Goal: Book appointment/travel/reservation

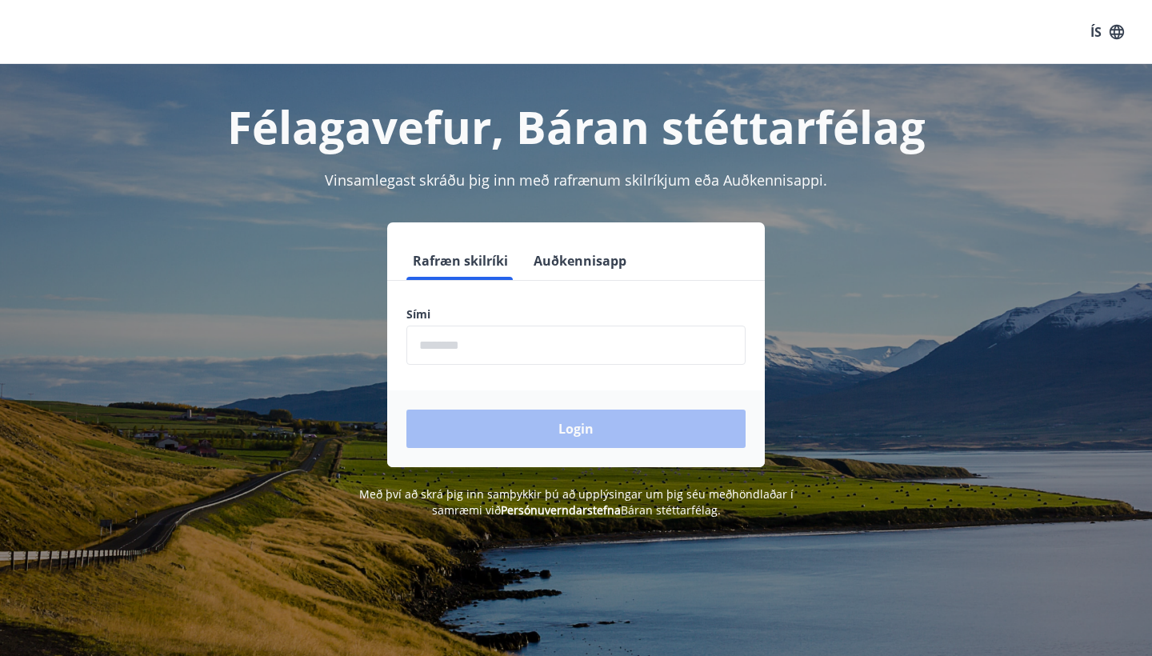
click at [548, 337] on input "phone" at bounding box center [576, 345] width 339 height 39
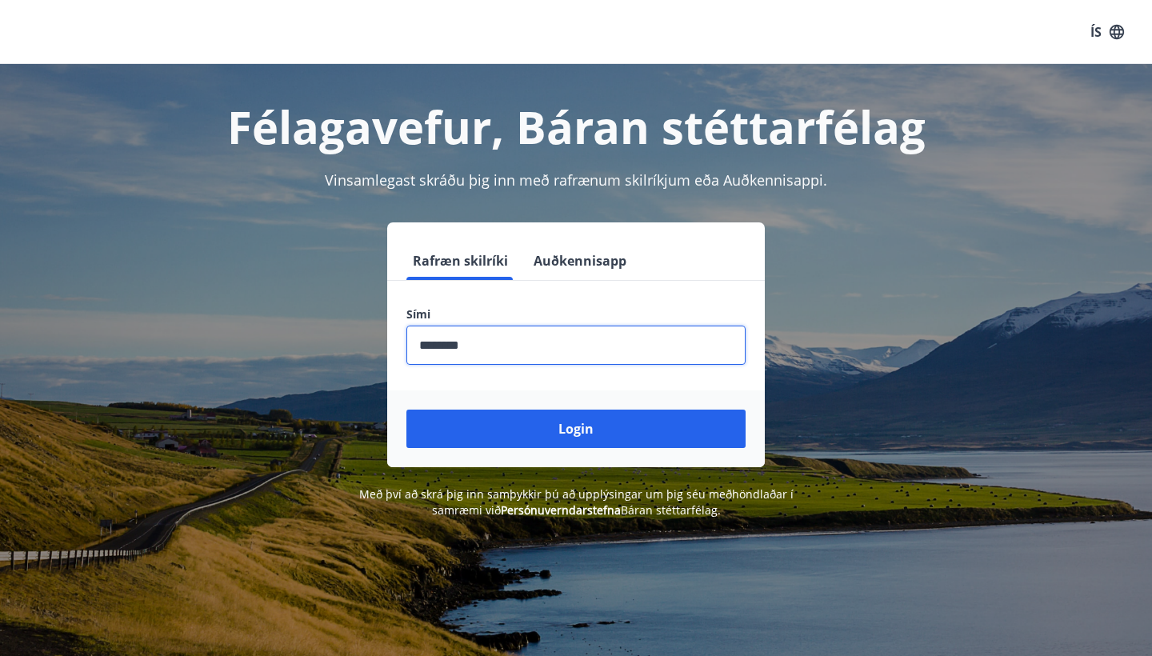
type input "********"
click at [576, 429] on button "Login" at bounding box center [576, 429] width 339 height 38
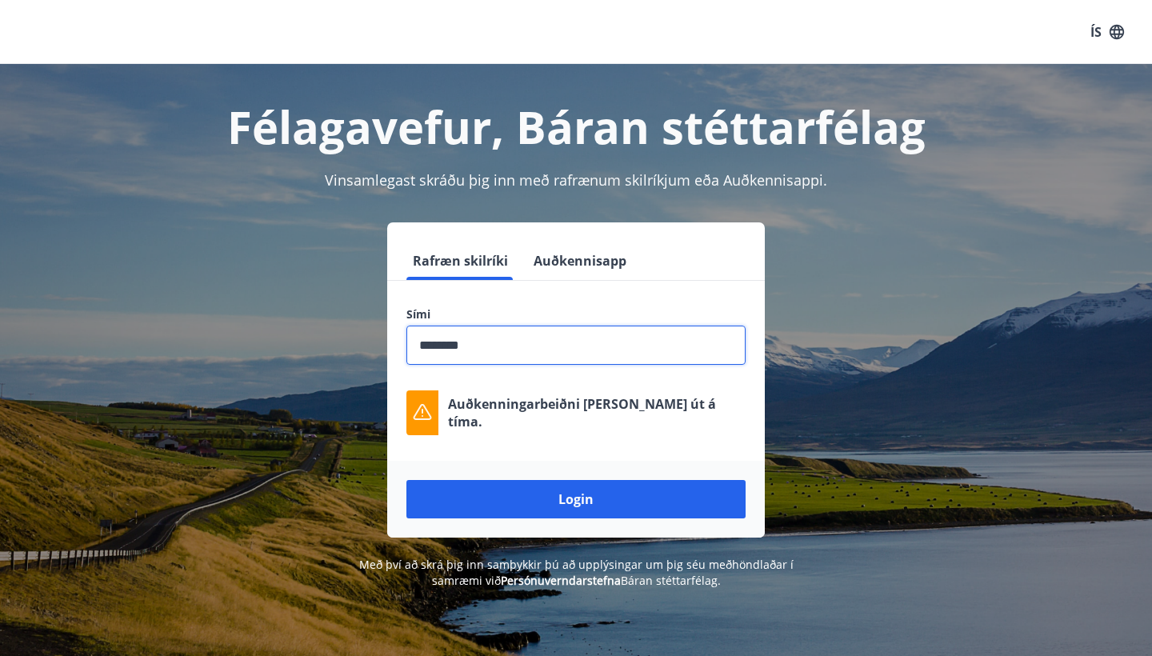
click at [490, 342] on input "phone" at bounding box center [576, 345] width 339 height 39
click at [576, 499] on button "Login" at bounding box center [576, 499] width 339 height 38
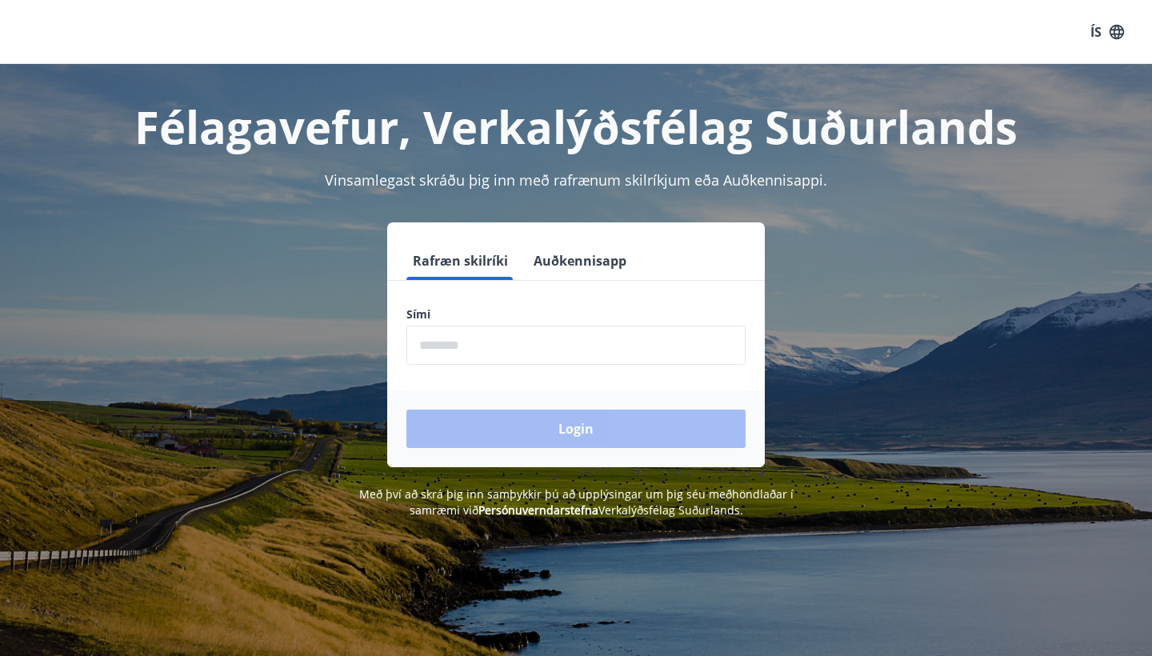
click at [571, 343] on input "phone" at bounding box center [576, 345] width 339 height 39
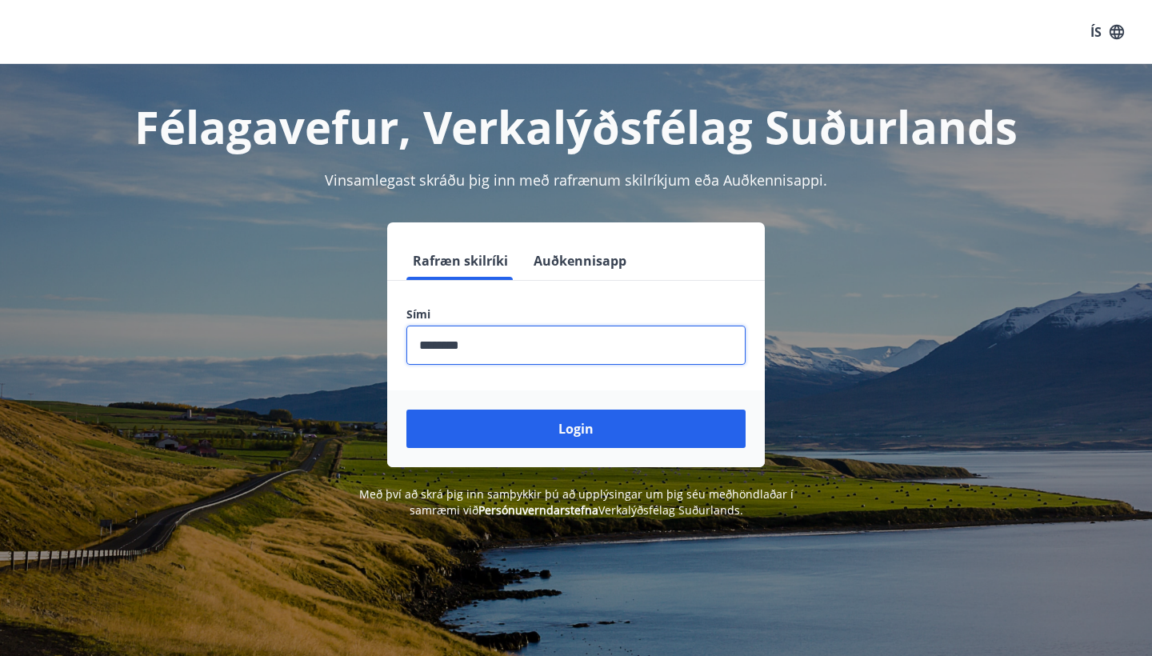
type input "********"
click at [576, 429] on button "Login" at bounding box center [576, 429] width 339 height 38
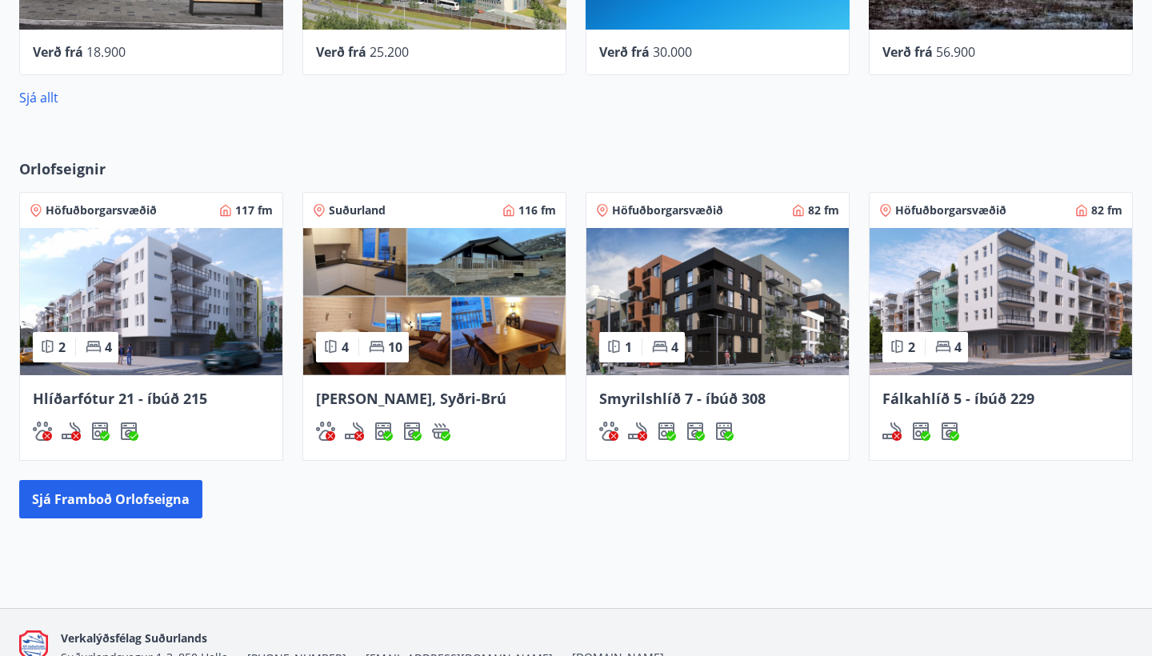
scroll to position [831, 0]
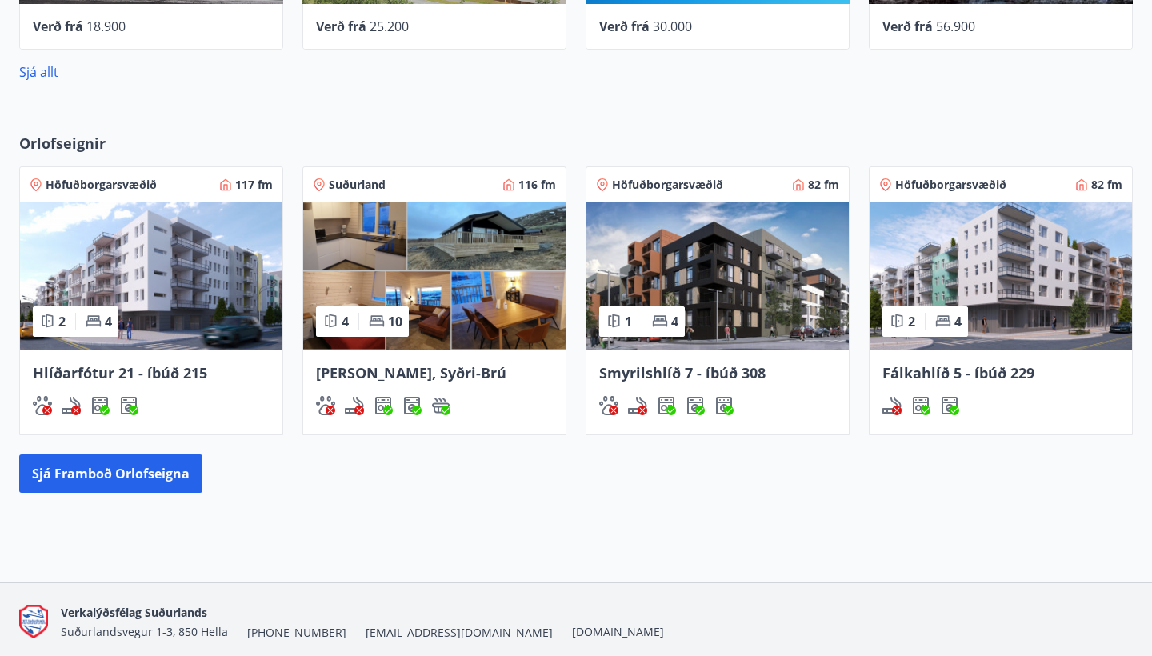
click at [442, 250] on img at bounding box center [434, 275] width 262 height 147
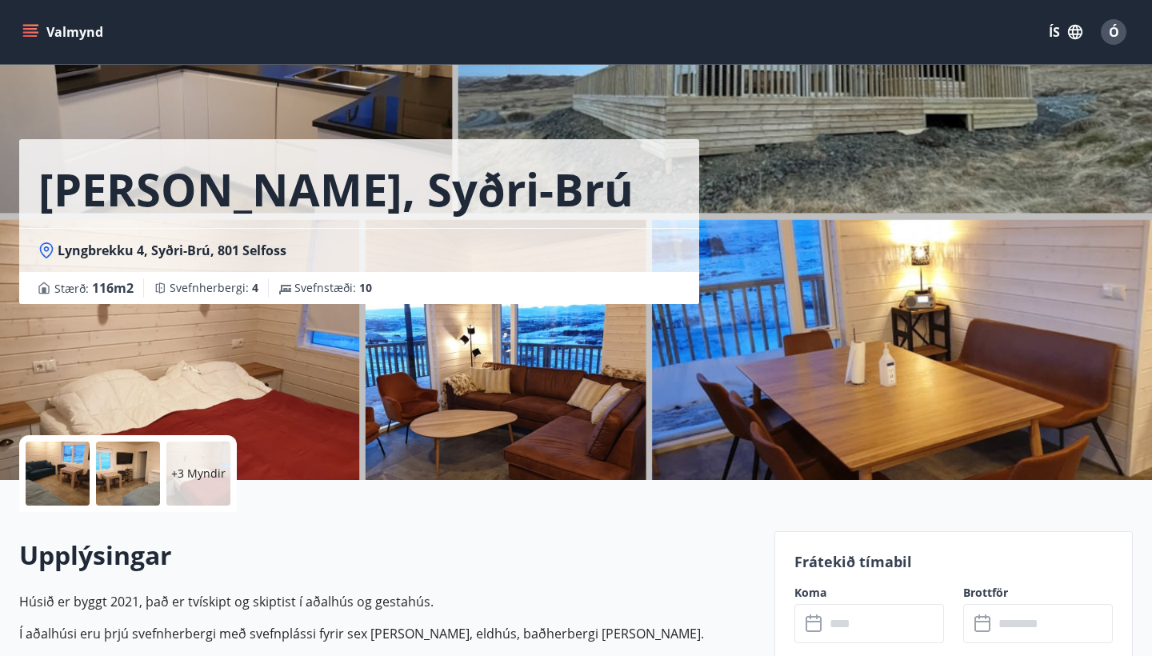
click at [184, 479] on p "+3 Myndir" at bounding box center [198, 474] width 54 height 16
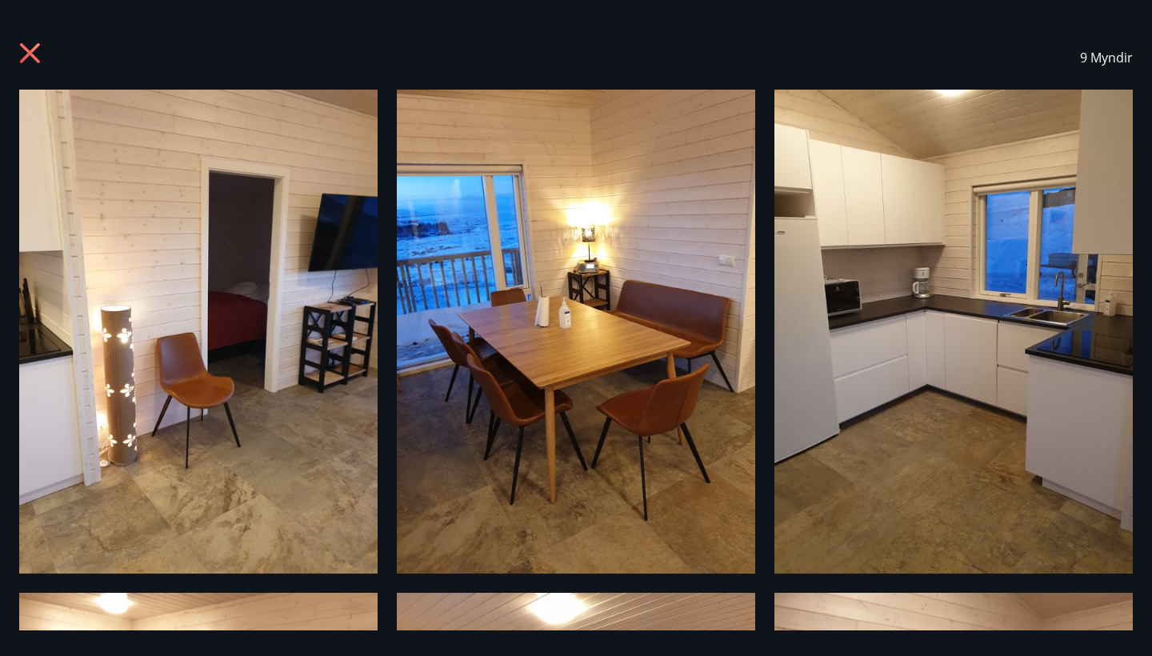
click at [30, 47] on icon at bounding box center [32, 55] width 26 height 26
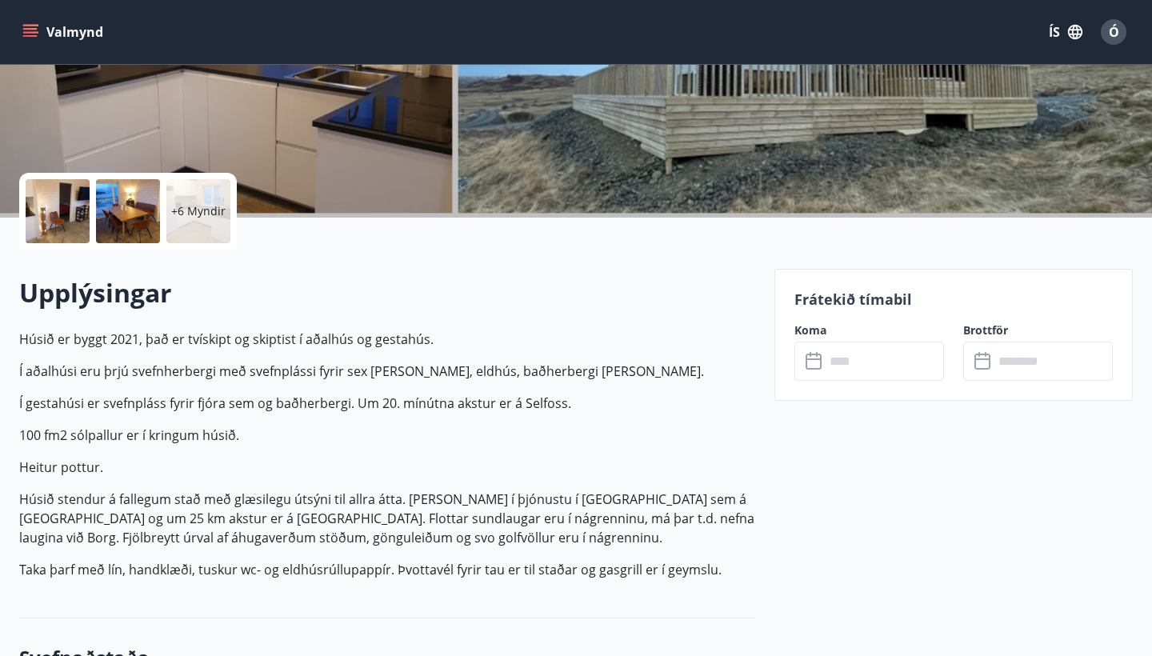
scroll to position [274, 0]
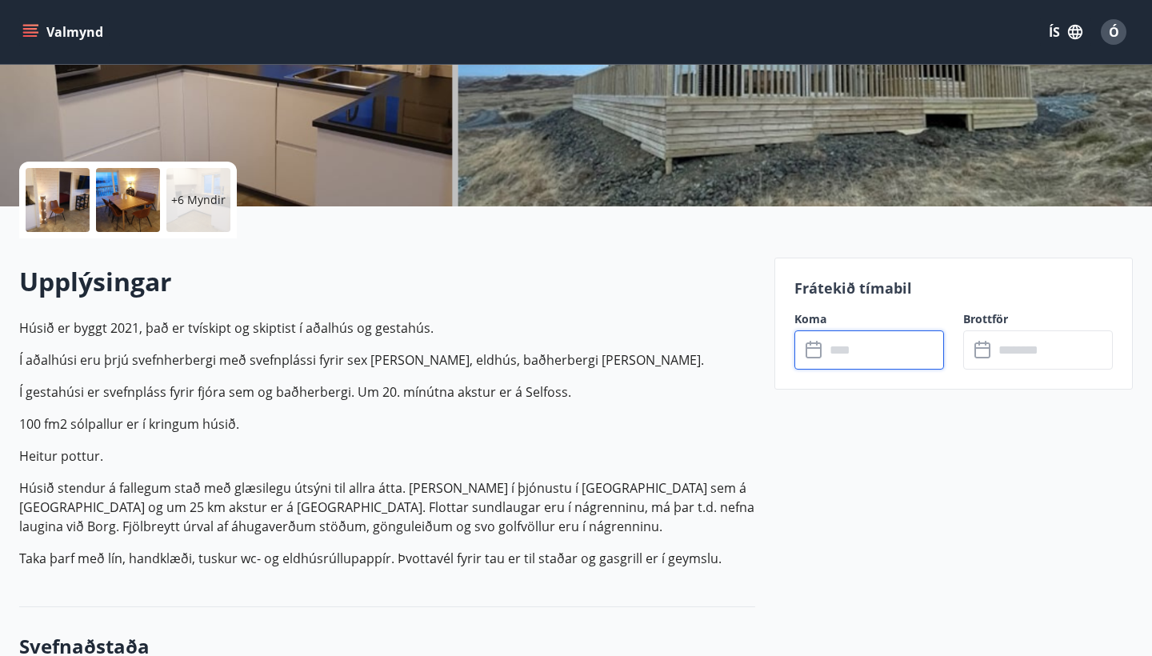
click at [838, 338] on input "text" at bounding box center [884, 349] width 119 height 39
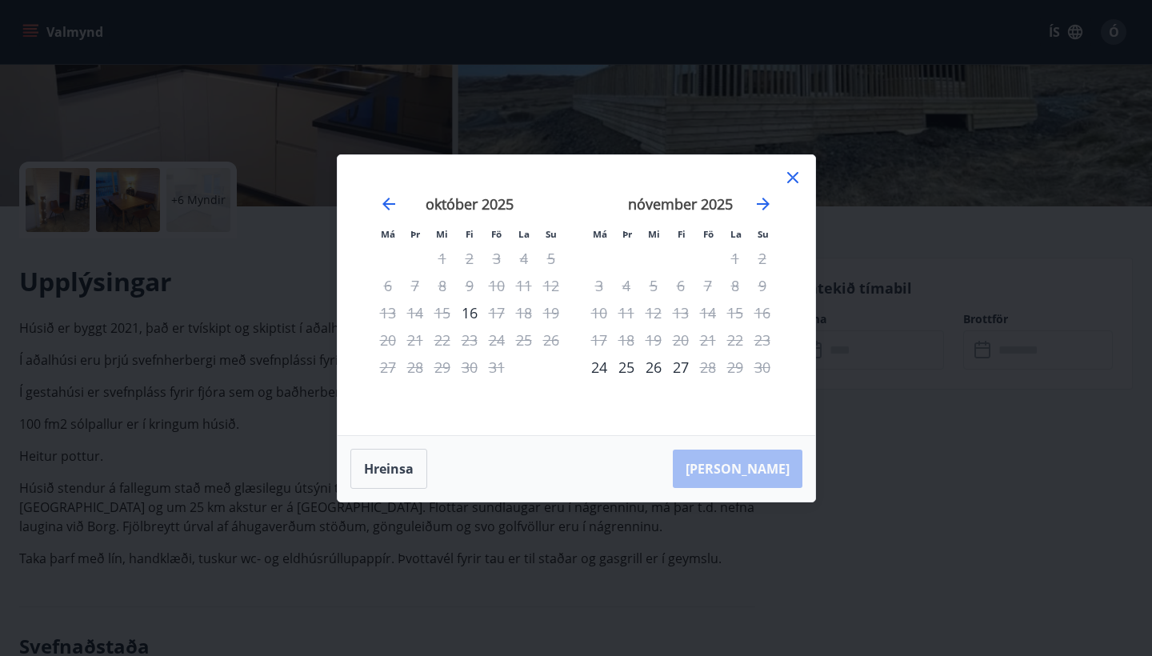
click at [791, 182] on icon at bounding box center [792, 177] width 19 height 19
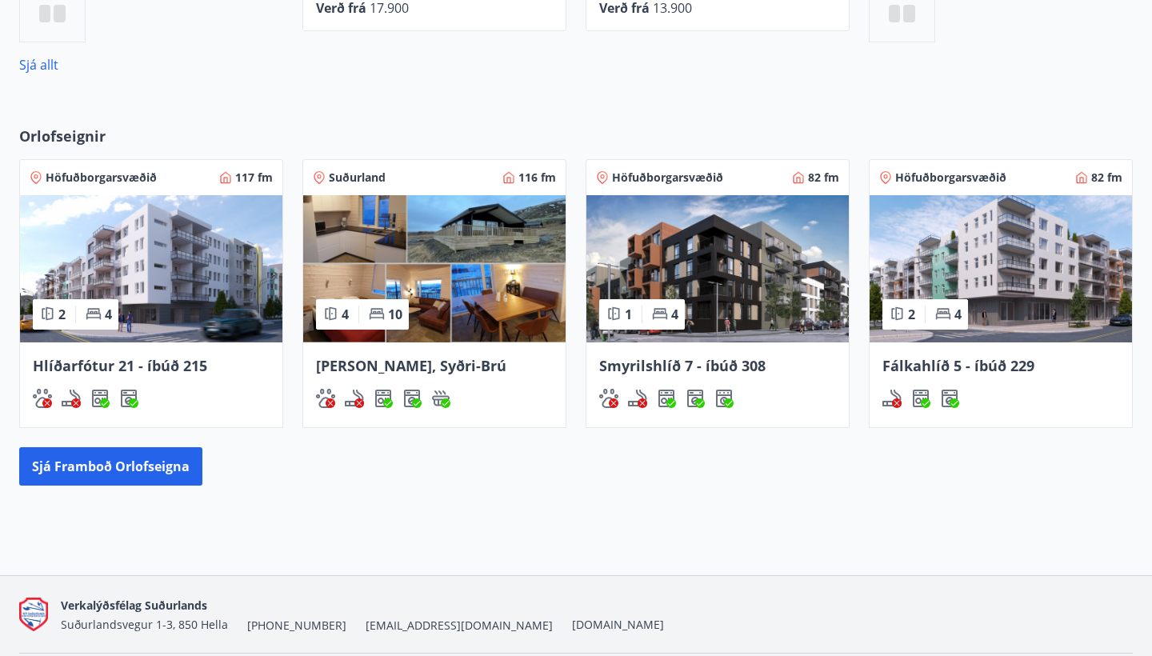
scroll to position [843, 0]
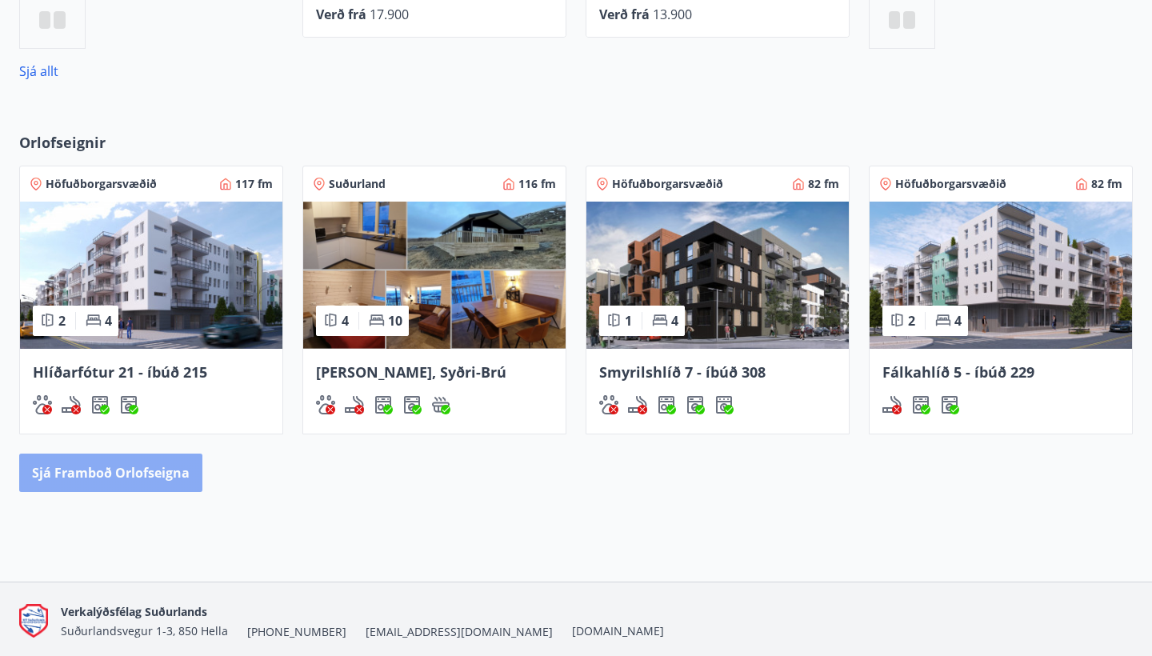
click at [175, 471] on button "Sjá framboð orlofseigna" at bounding box center [110, 473] width 183 height 38
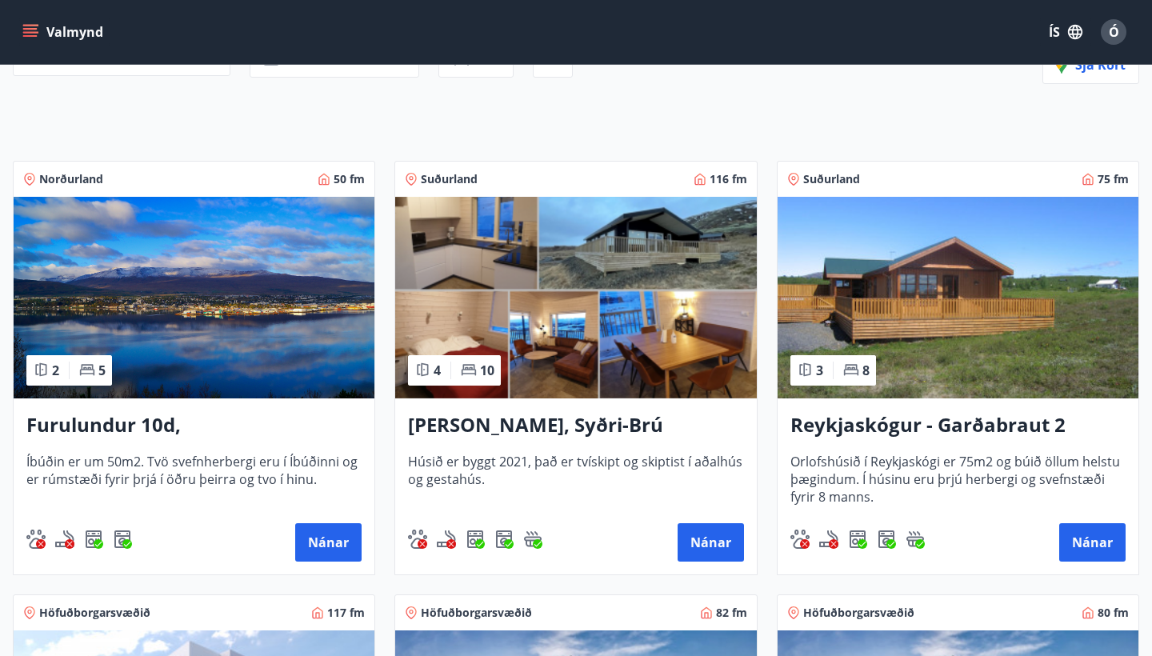
scroll to position [209, 0]
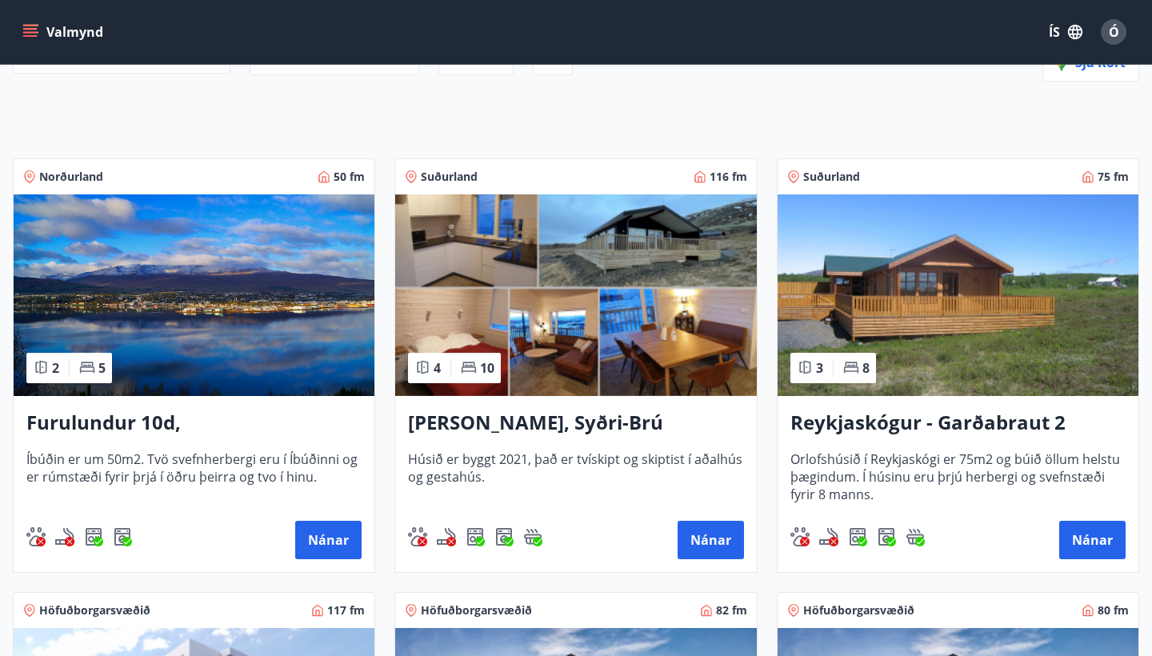
click at [961, 318] on img at bounding box center [958, 295] width 361 height 202
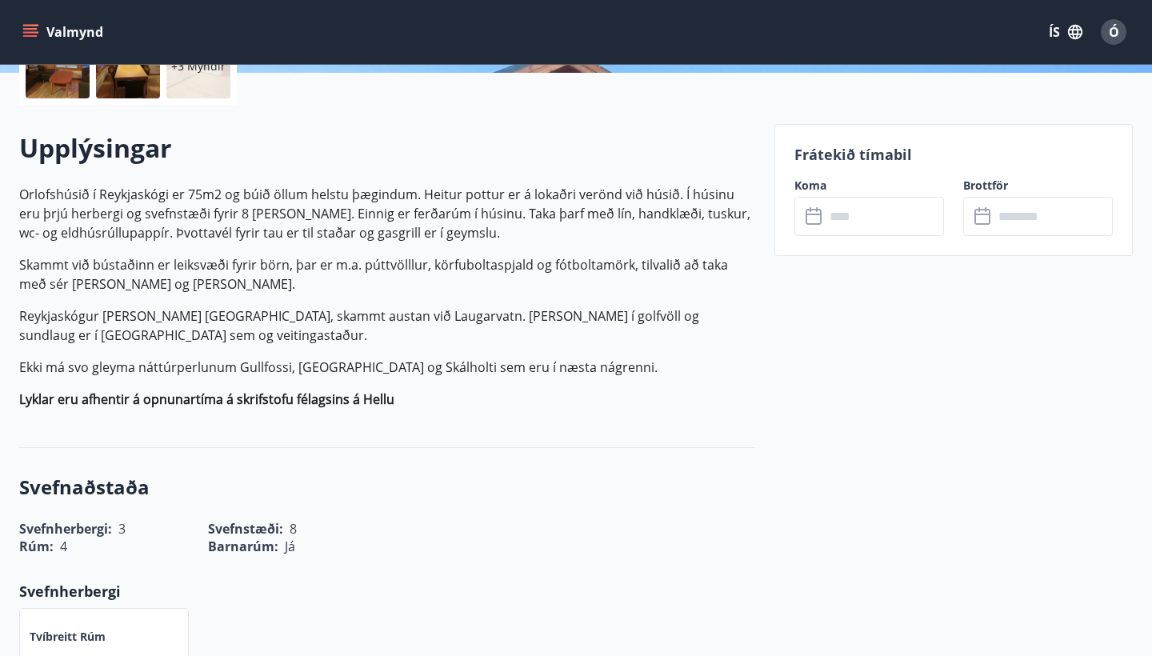
scroll to position [403, 0]
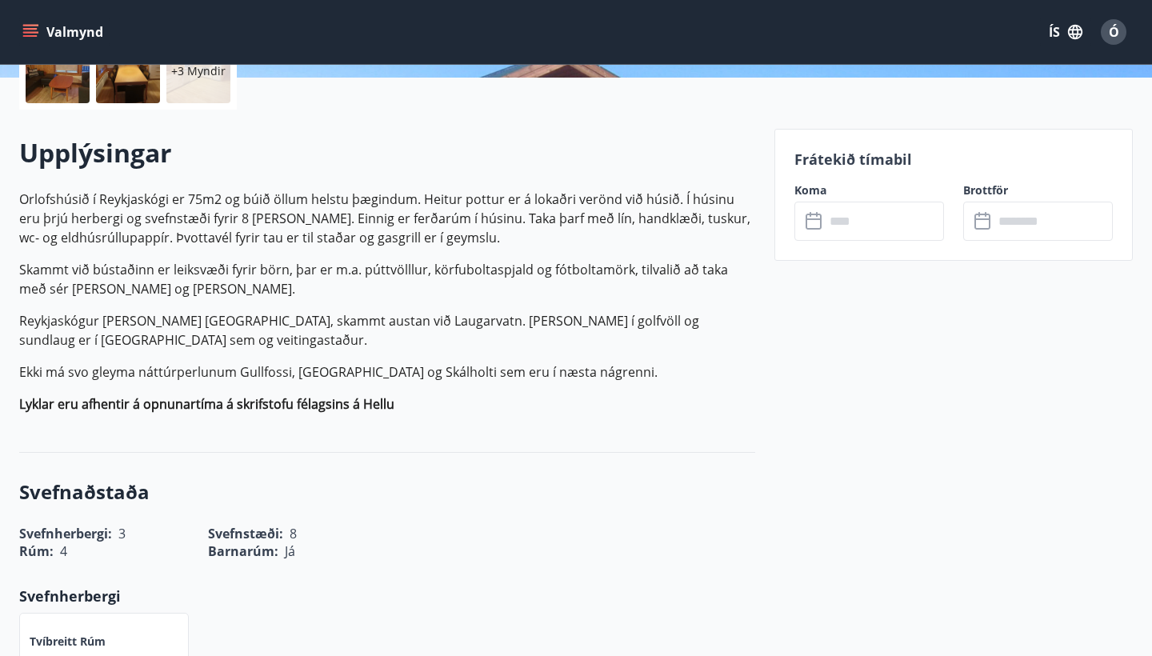
click at [851, 227] on input "text" at bounding box center [884, 221] width 119 height 39
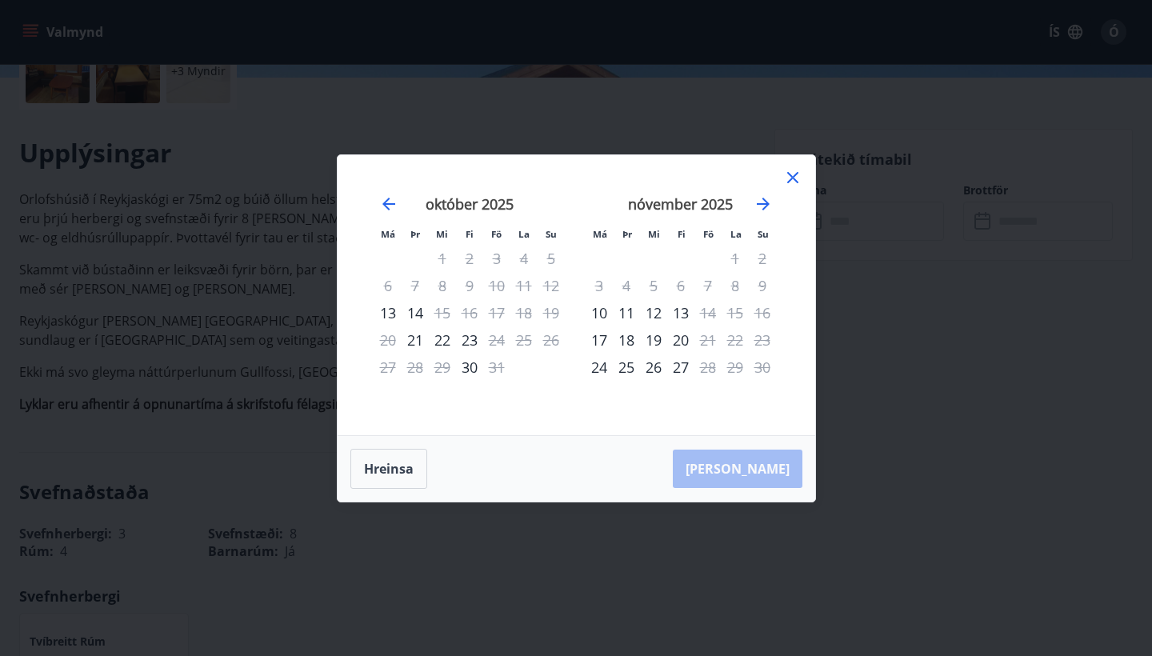
click at [799, 182] on icon at bounding box center [792, 177] width 19 height 19
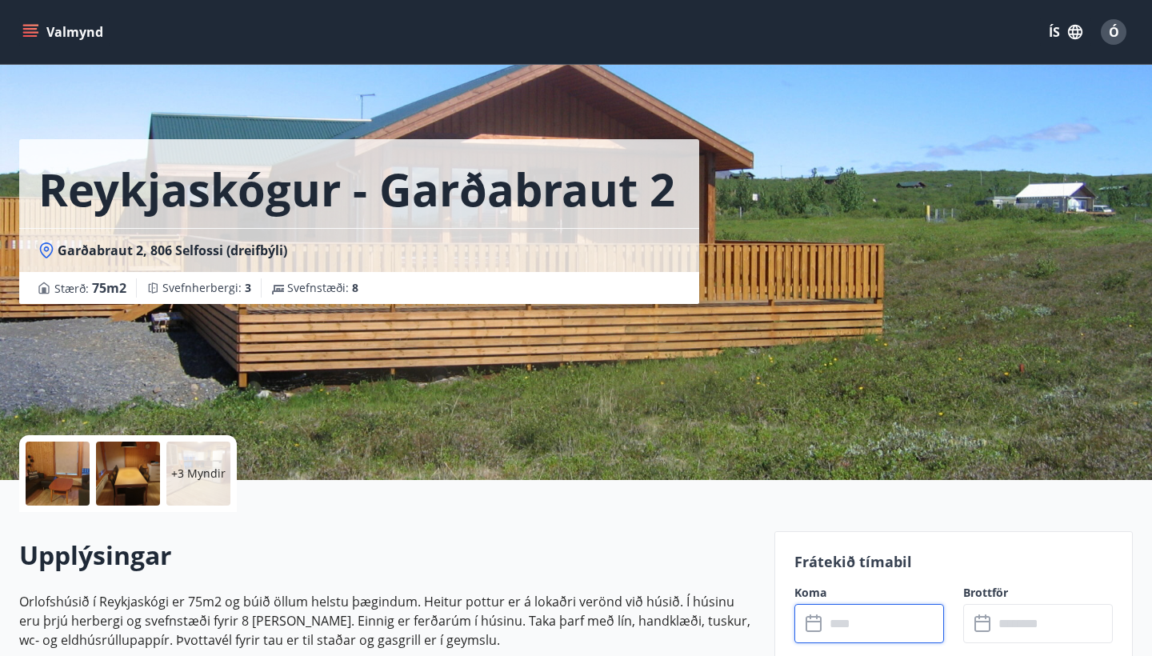
scroll to position [0, 0]
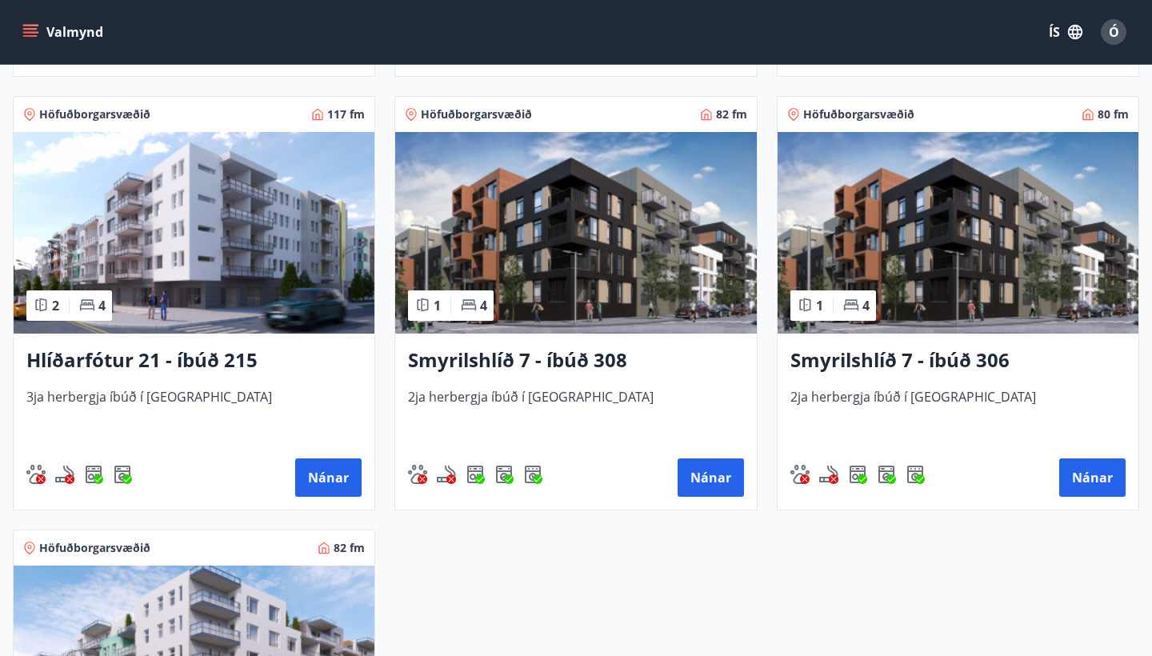
scroll to position [711, 0]
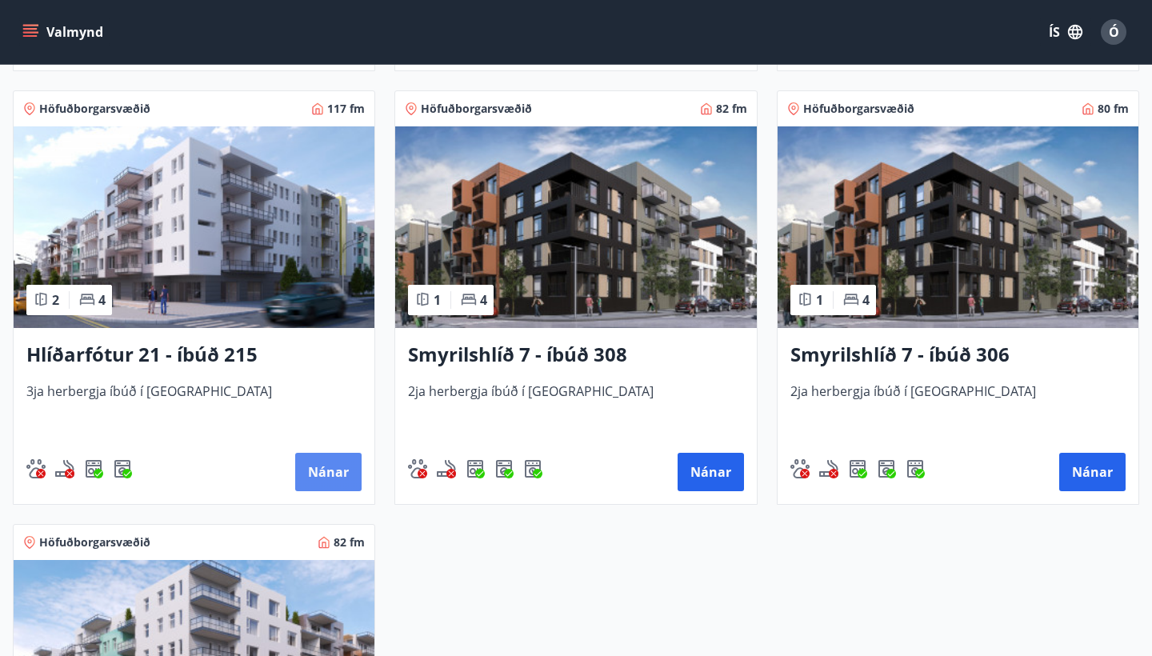
click at [326, 468] on button "Nánar" at bounding box center [328, 472] width 66 height 38
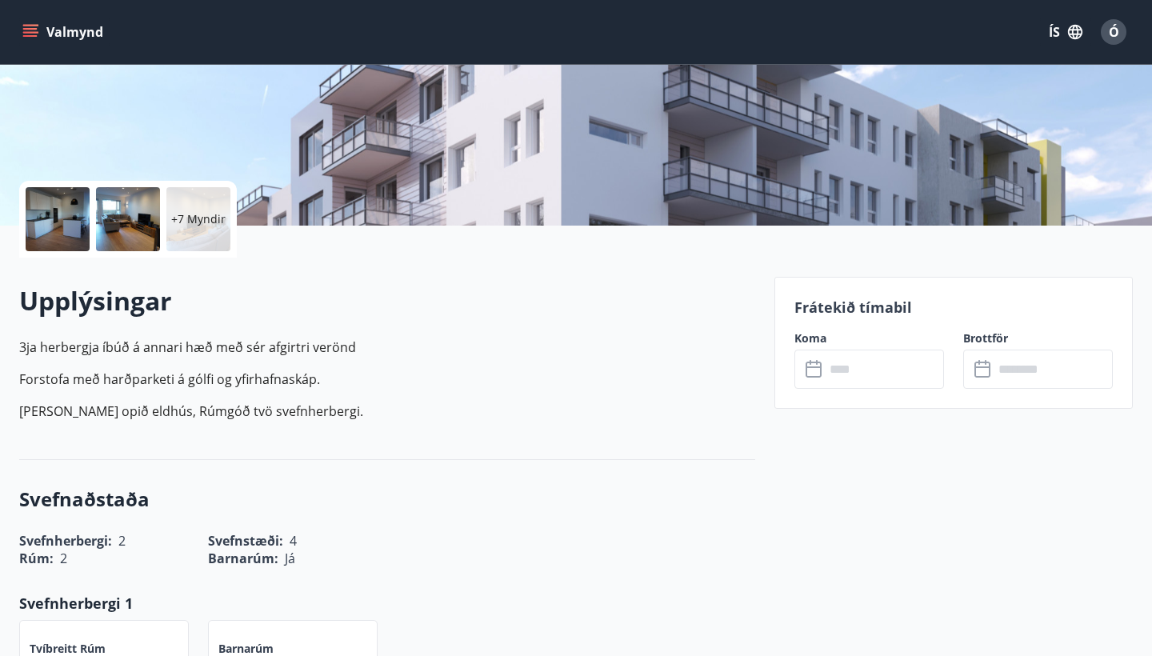
scroll to position [255, 0]
click at [835, 375] on input "text" at bounding box center [884, 368] width 119 height 39
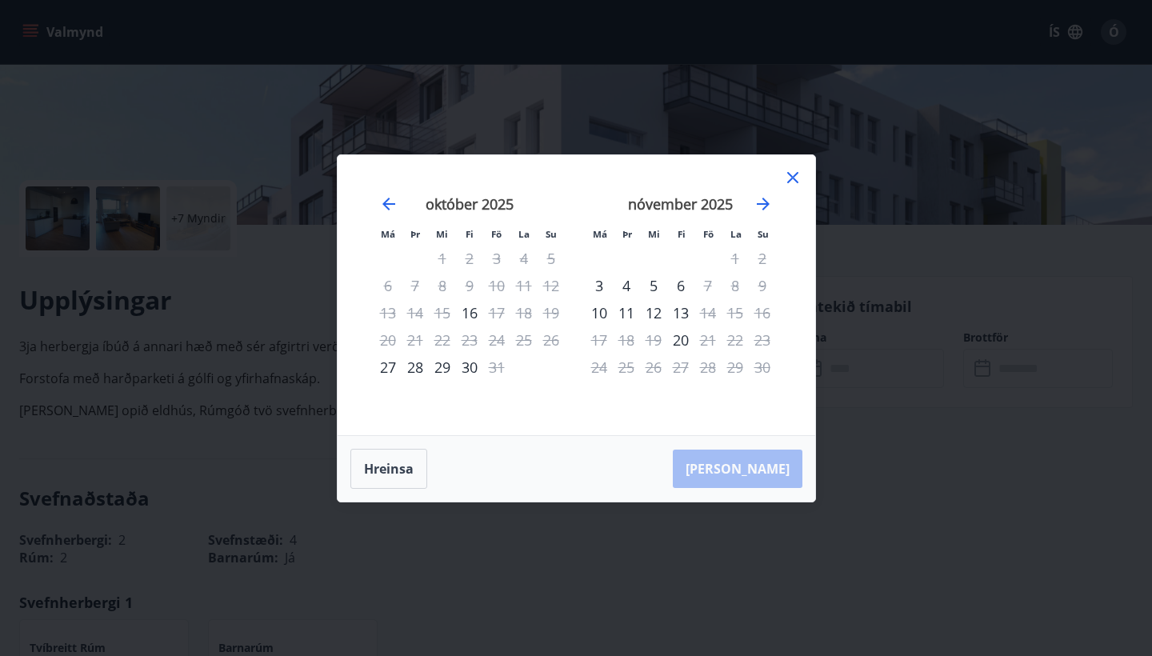
click at [794, 177] on icon at bounding box center [792, 177] width 11 height 11
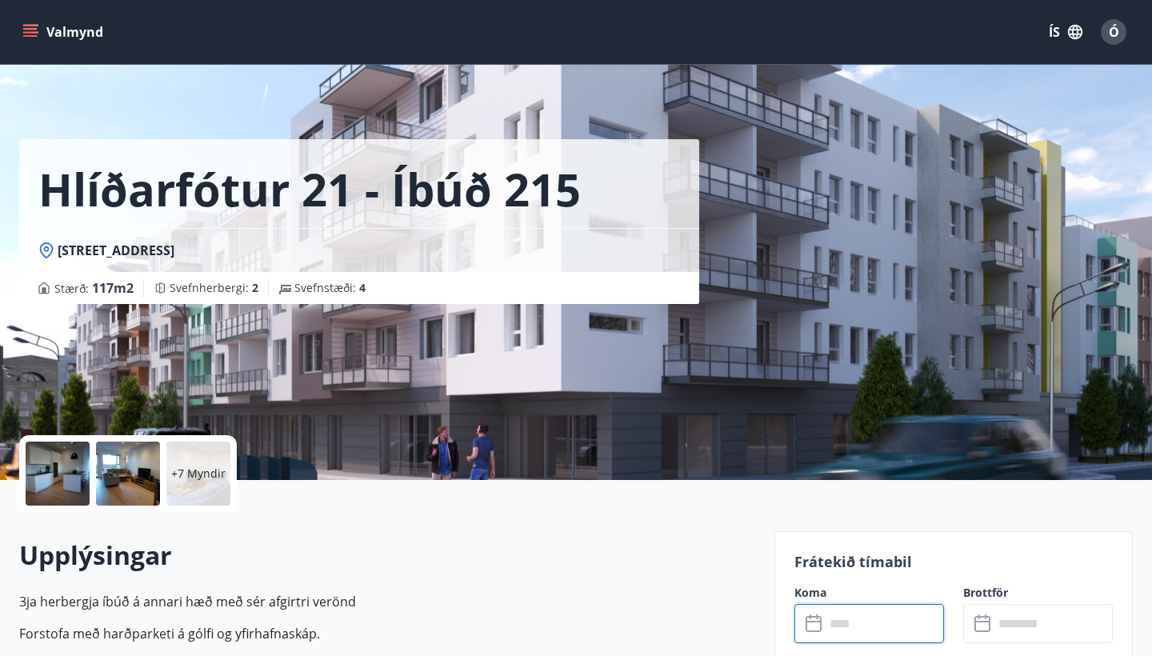
scroll to position [0, 0]
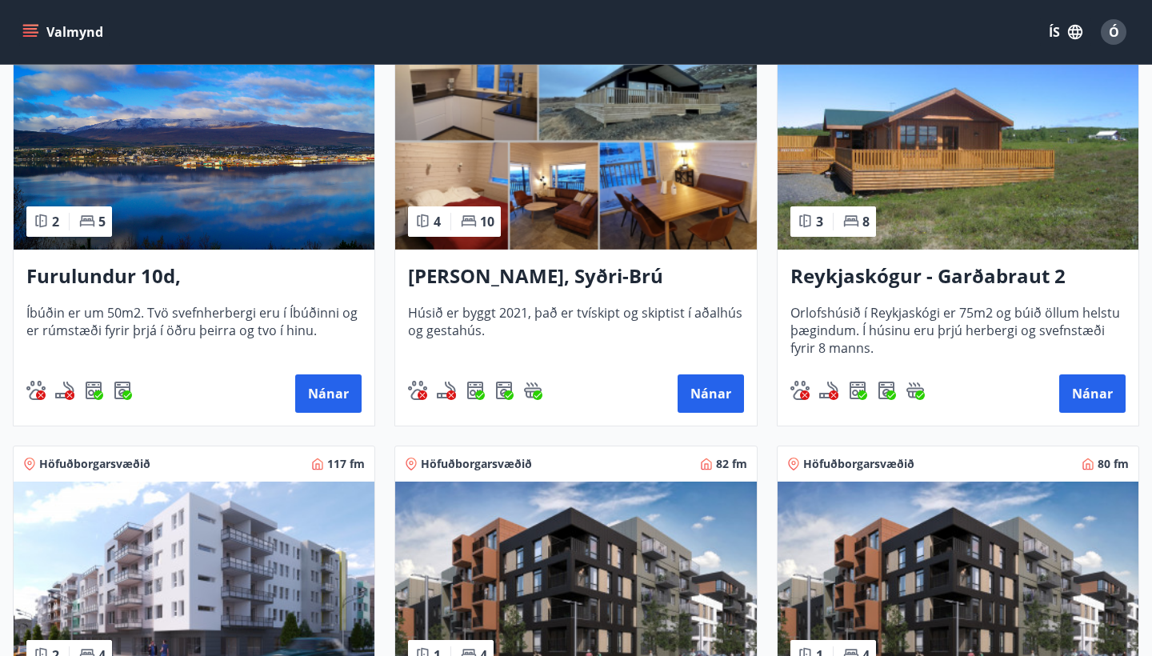
scroll to position [553, 0]
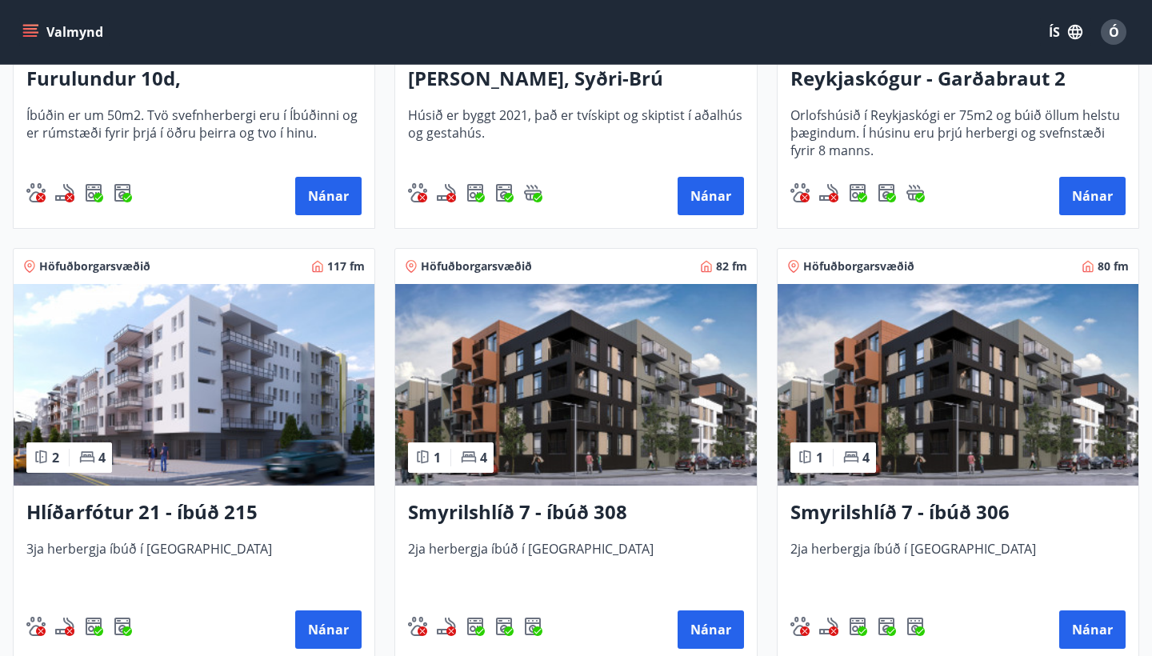
click at [571, 377] on img at bounding box center [575, 385] width 361 height 202
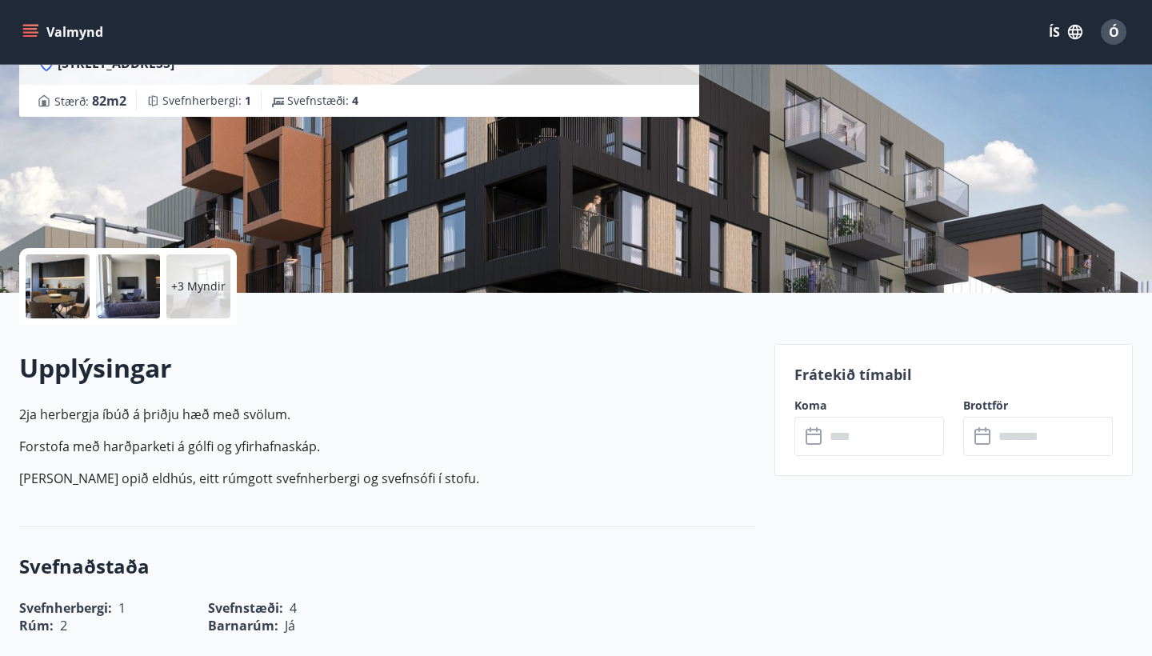
scroll to position [235, 0]
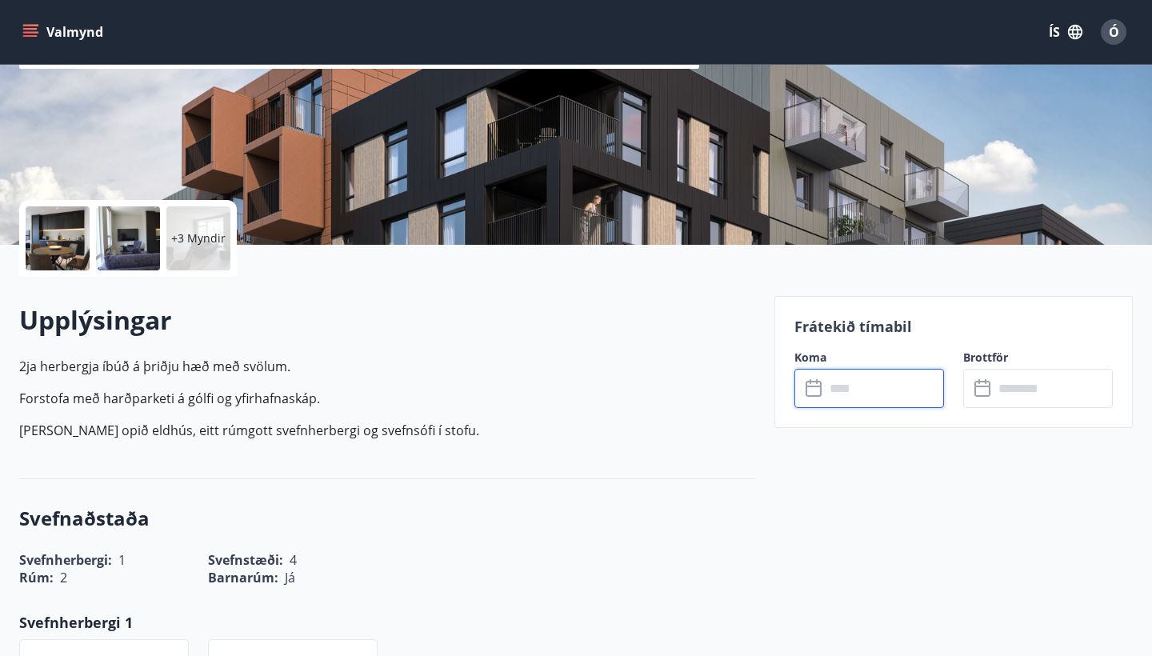
click at [880, 395] on input "text" at bounding box center [884, 388] width 119 height 39
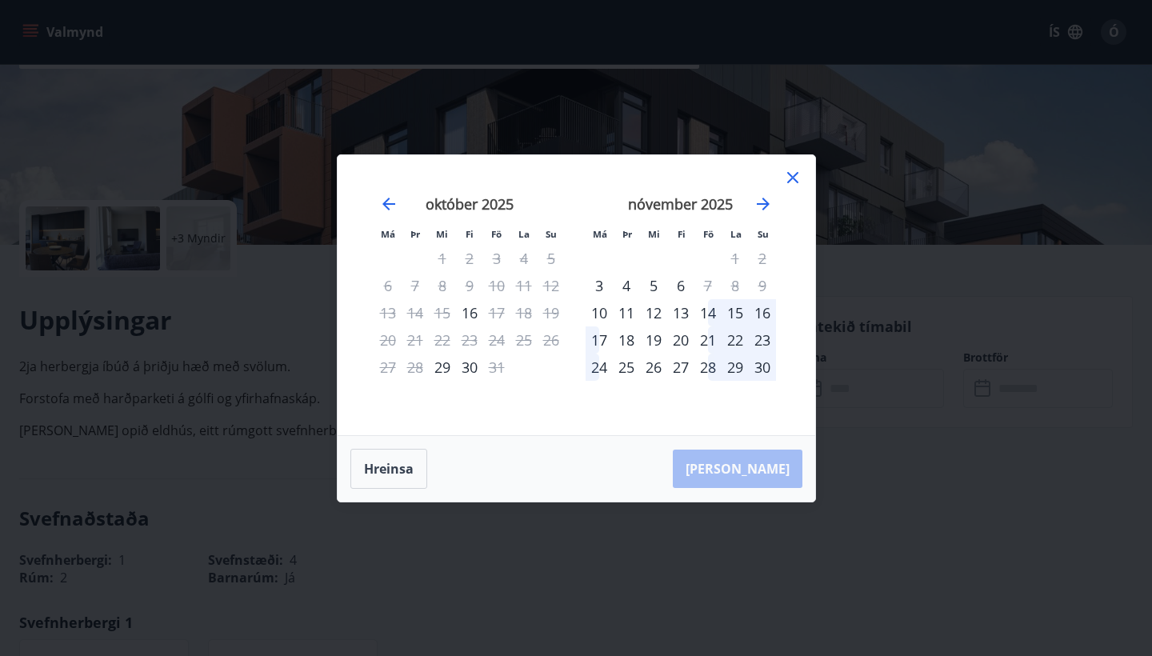
click at [799, 172] on icon at bounding box center [792, 177] width 19 height 19
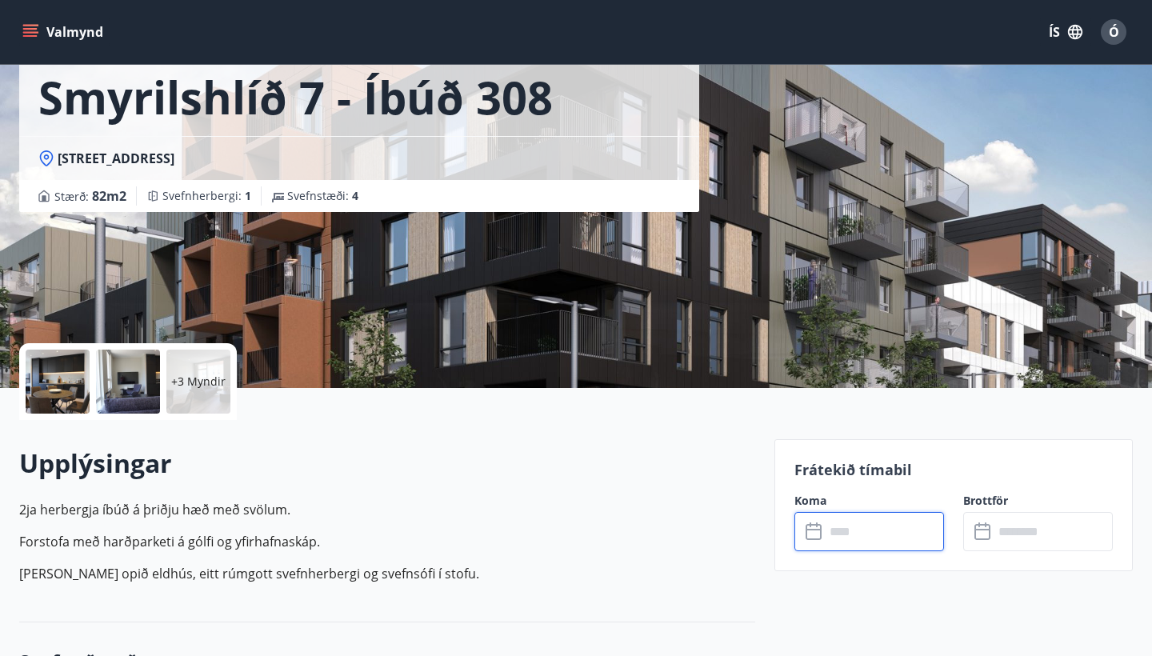
scroll to position [36, 0]
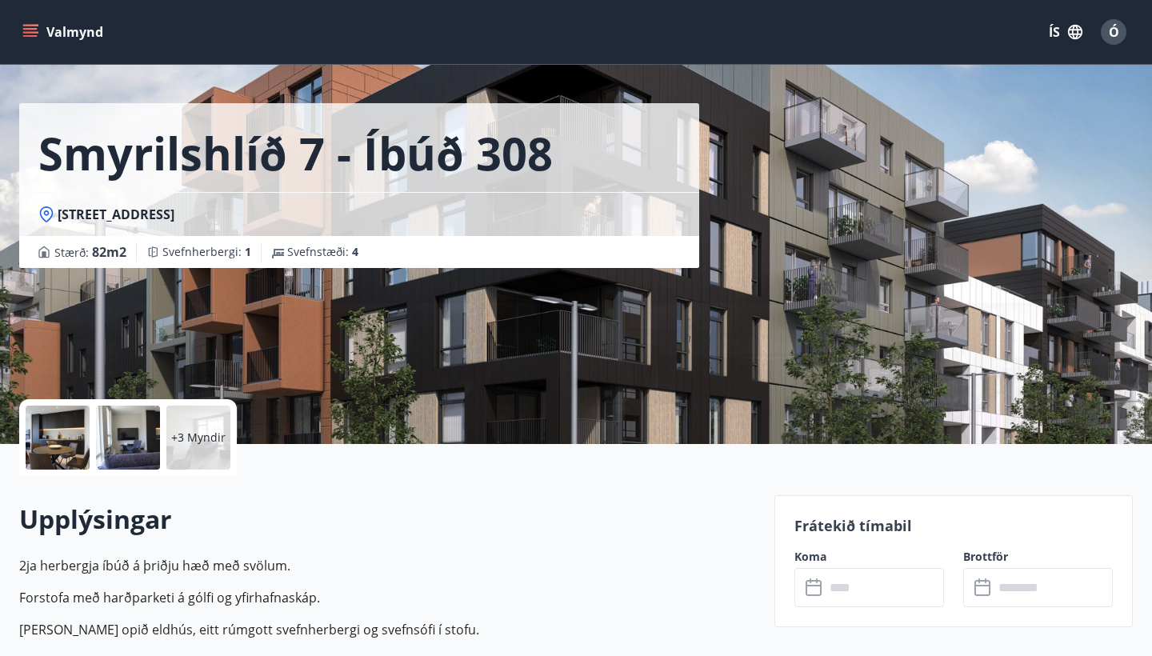
click at [69, 464] on div at bounding box center [58, 438] width 64 height 64
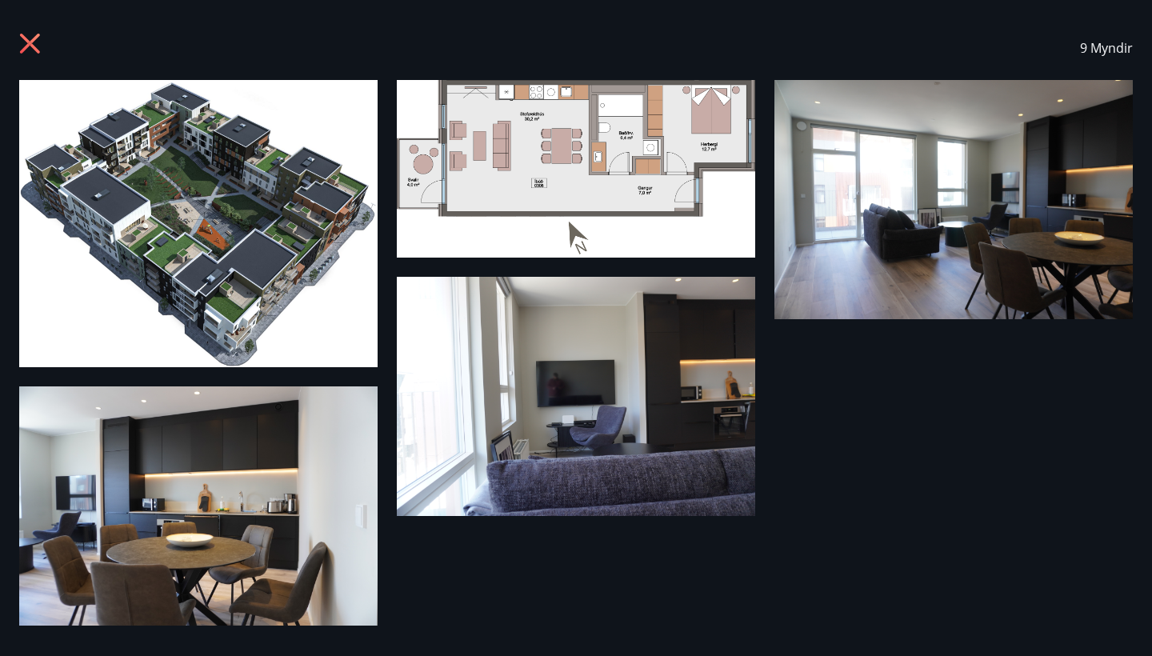
scroll to position [10, 0]
click at [852, 147] on img at bounding box center [954, 199] width 359 height 239
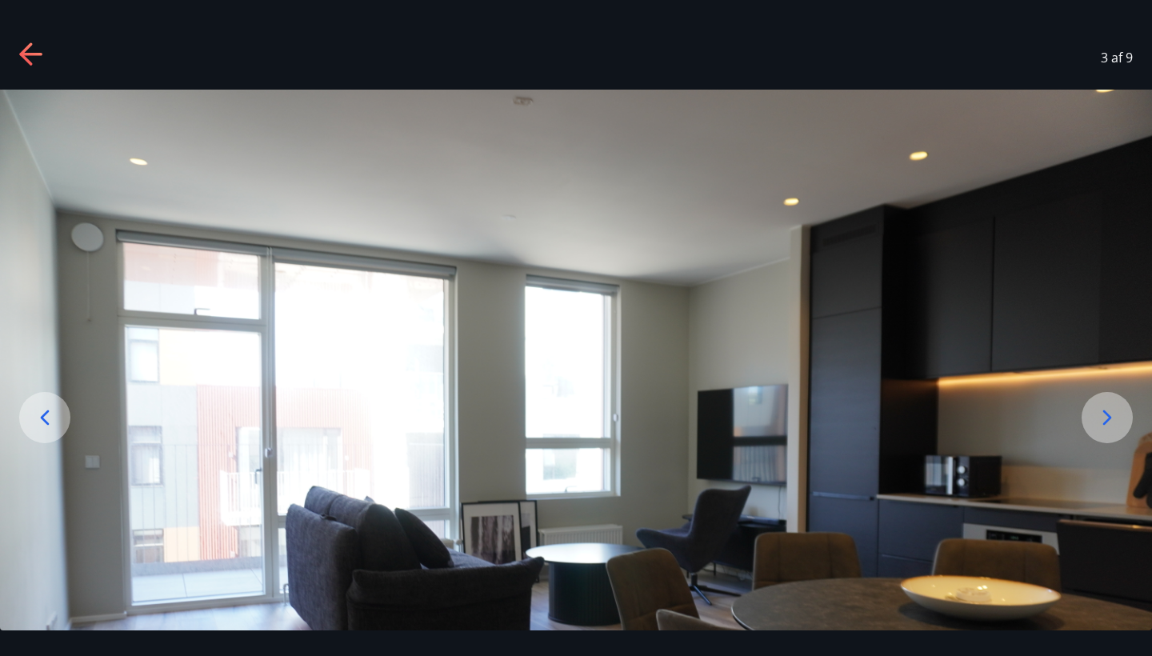
click at [1090, 417] on div at bounding box center [1107, 417] width 51 height 51
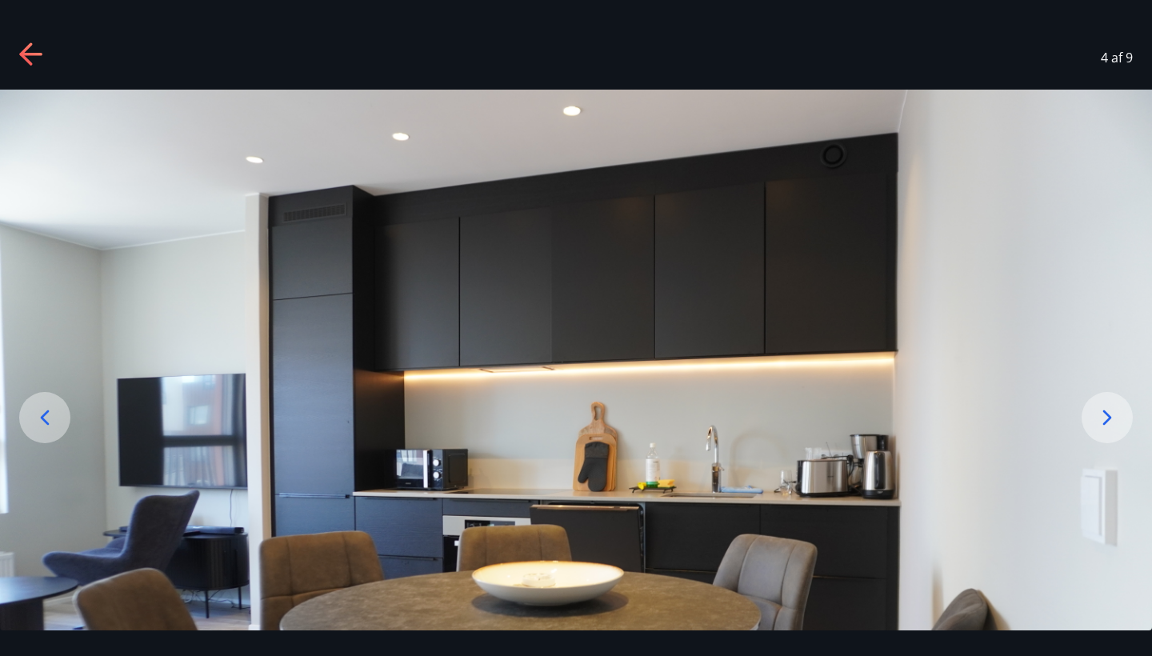
click at [38, 401] on div at bounding box center [44, 417] width 51 height 51
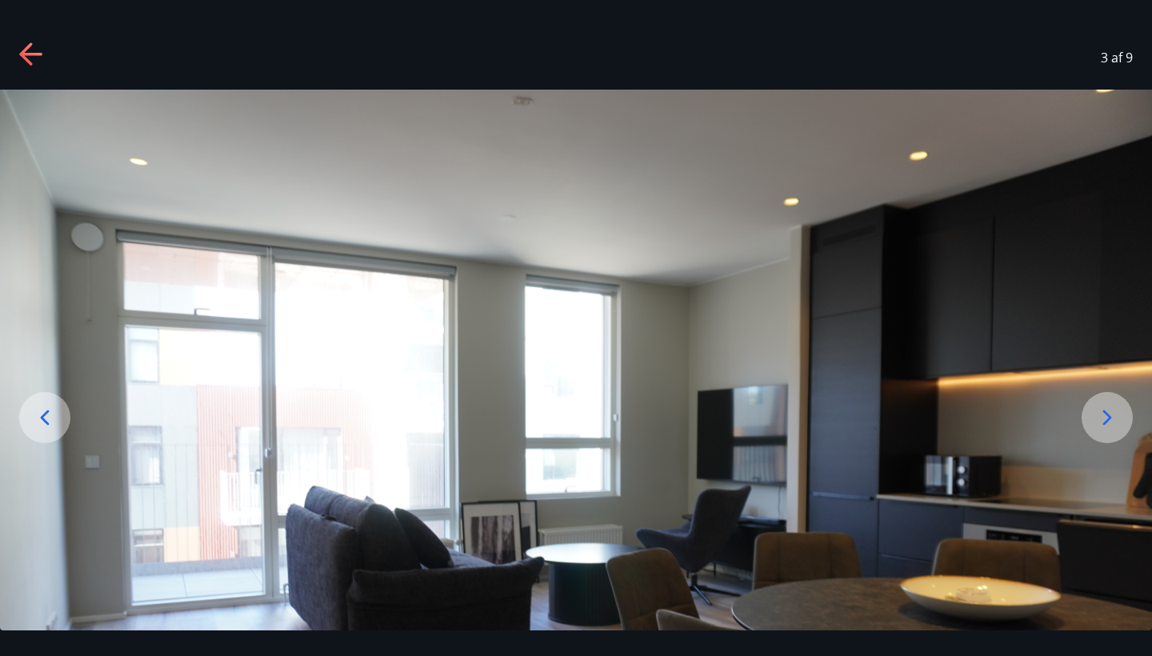
click at [23, 53] on icon at bounding box center [25, 53] width 13 height 22
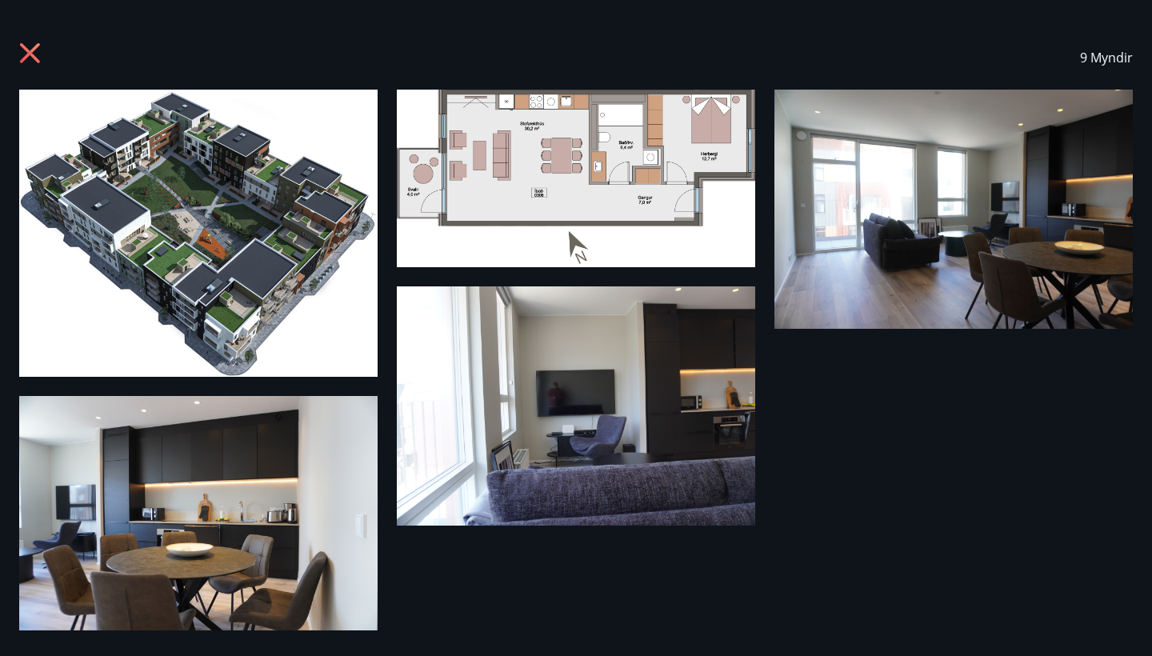
scroll to position [-1, 0]
click at [543, 179] on img at bounding box center [576, 179] width 359 height 178
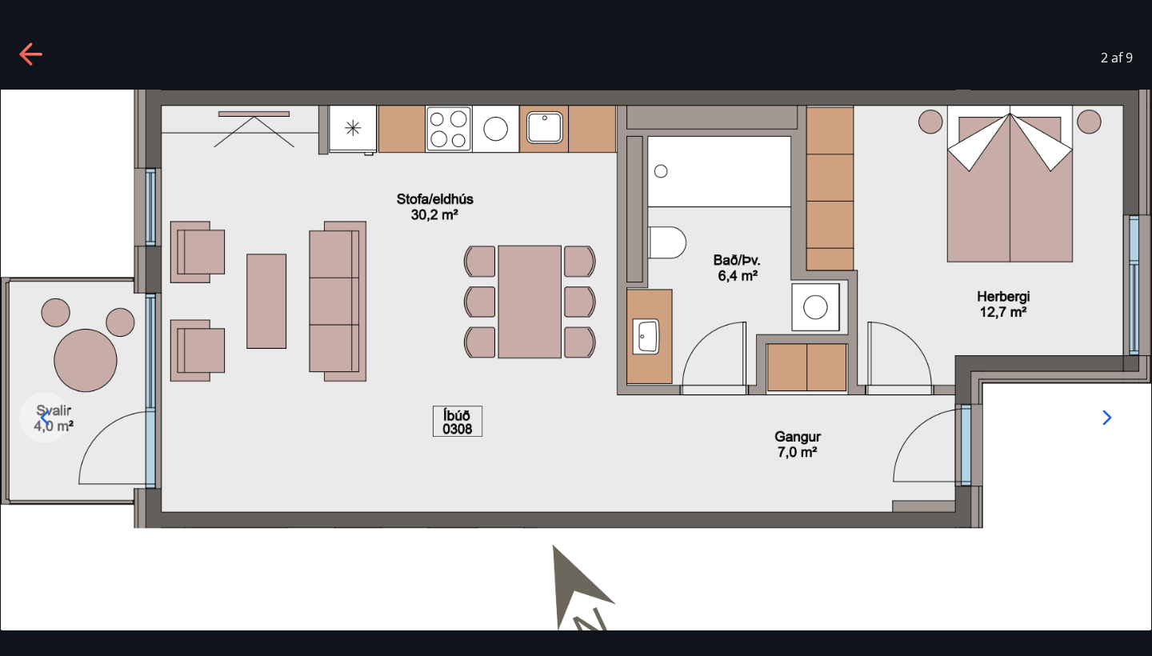
scroll to position [0, 0]
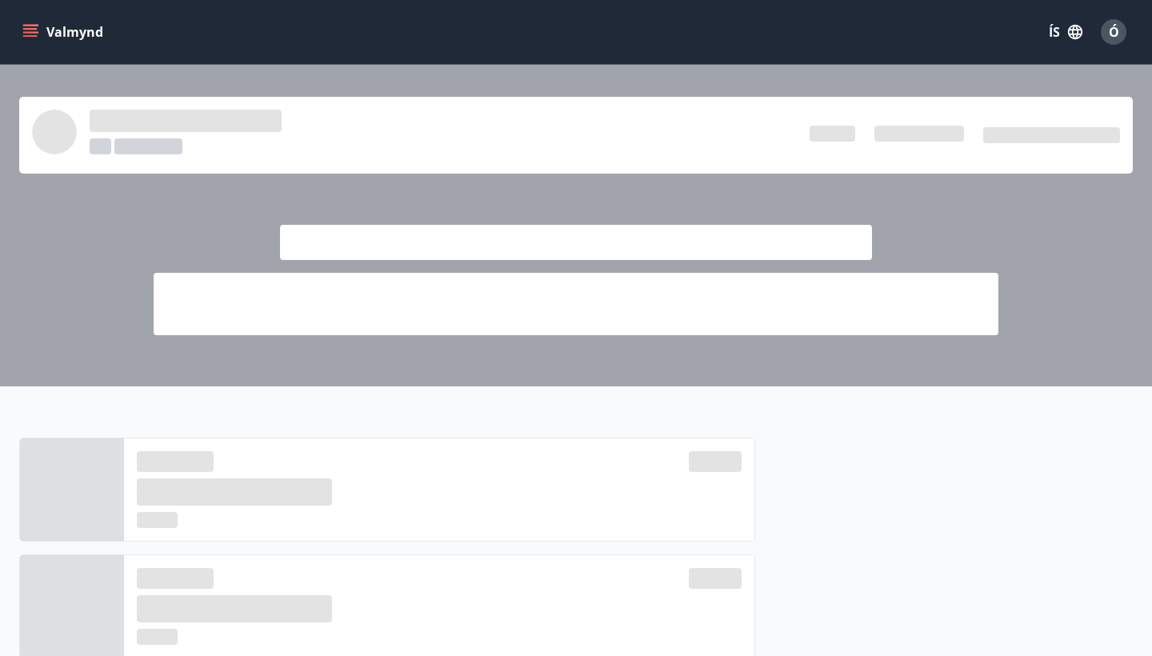
scroll to position [843, 0]
